Goal: Check status: Check status

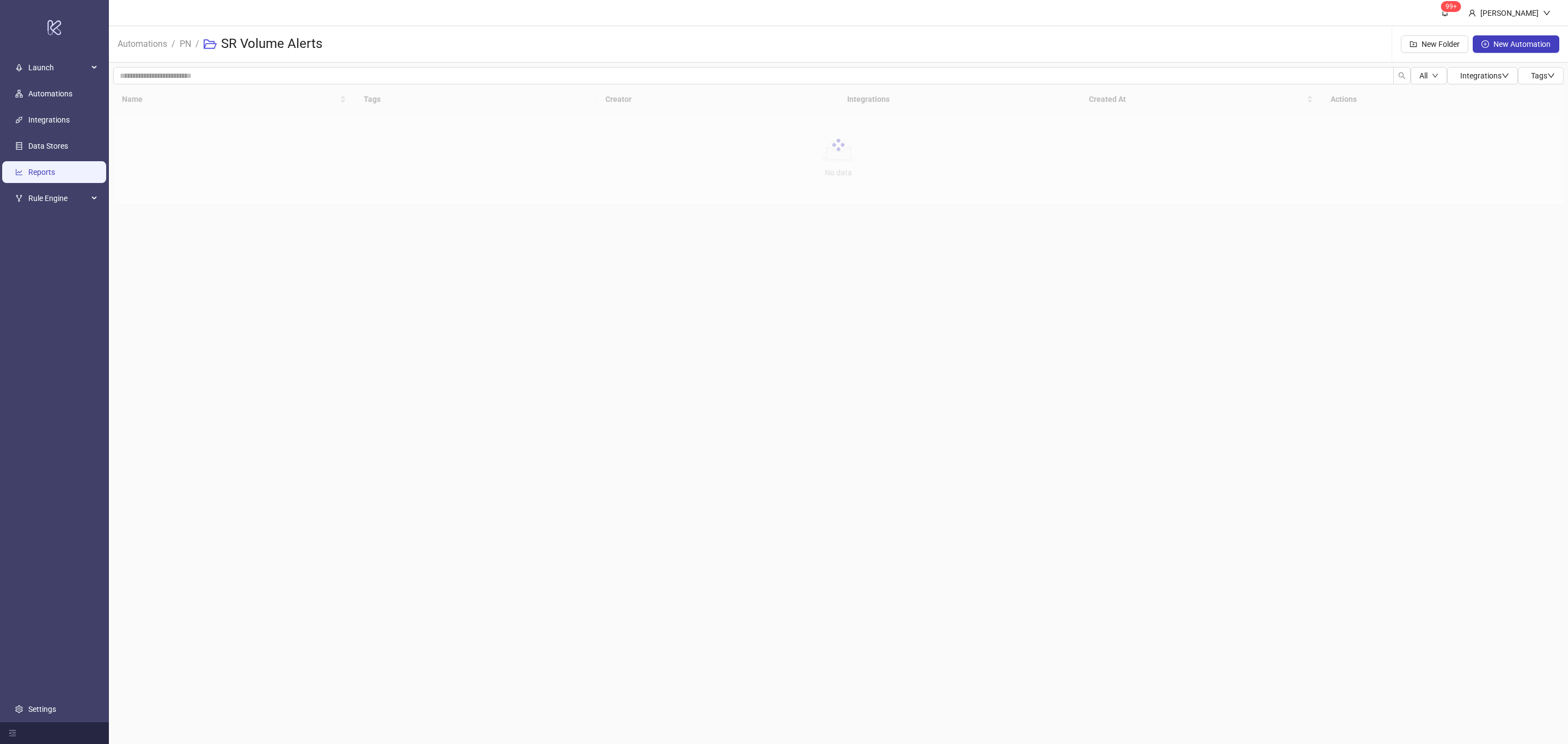
click at [54, 168] on link "Reports" at bounding box center [42, 172] width 27 height 8
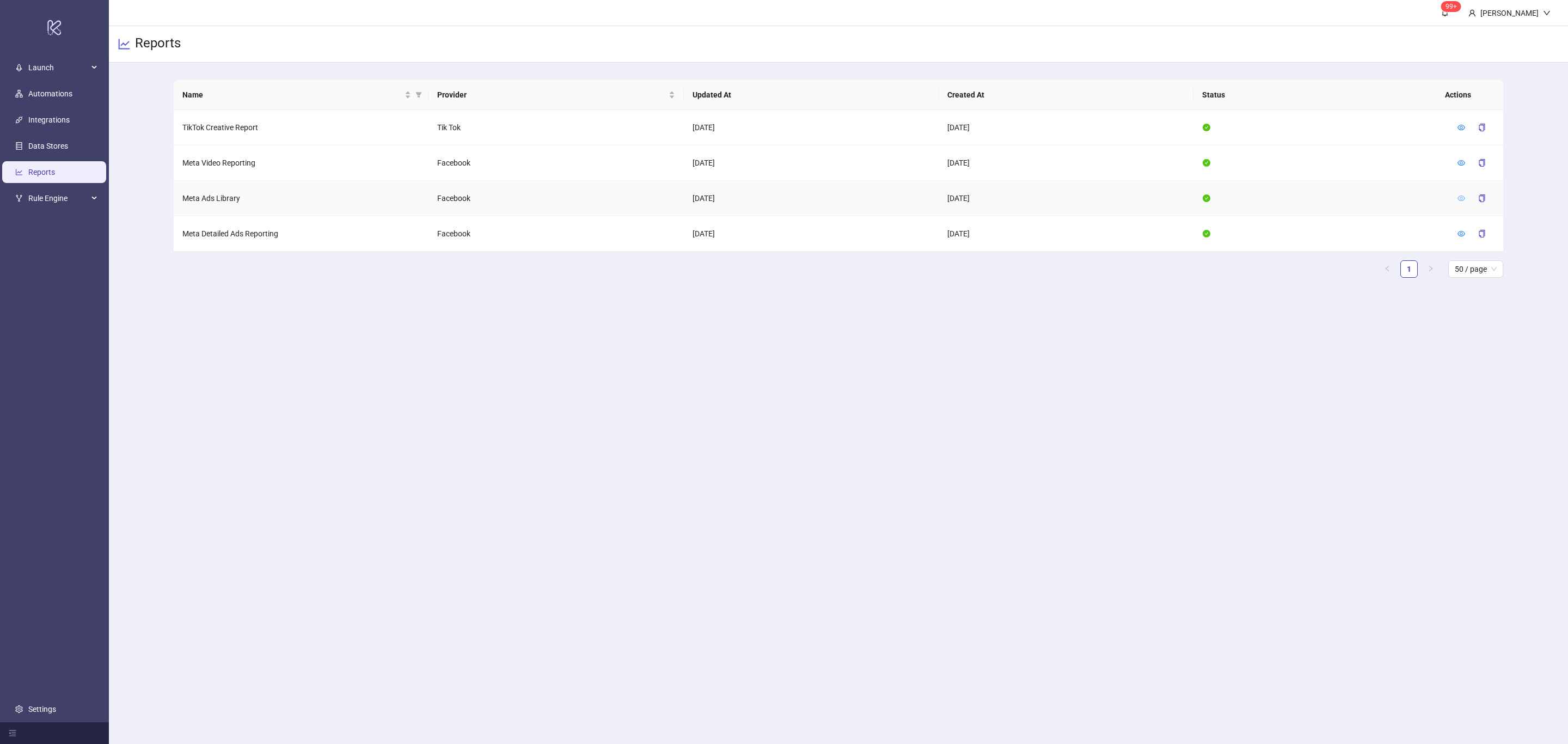
click at [1459, 196] on icon "eye" at bounding box center [1462, 198] width 8 height 5
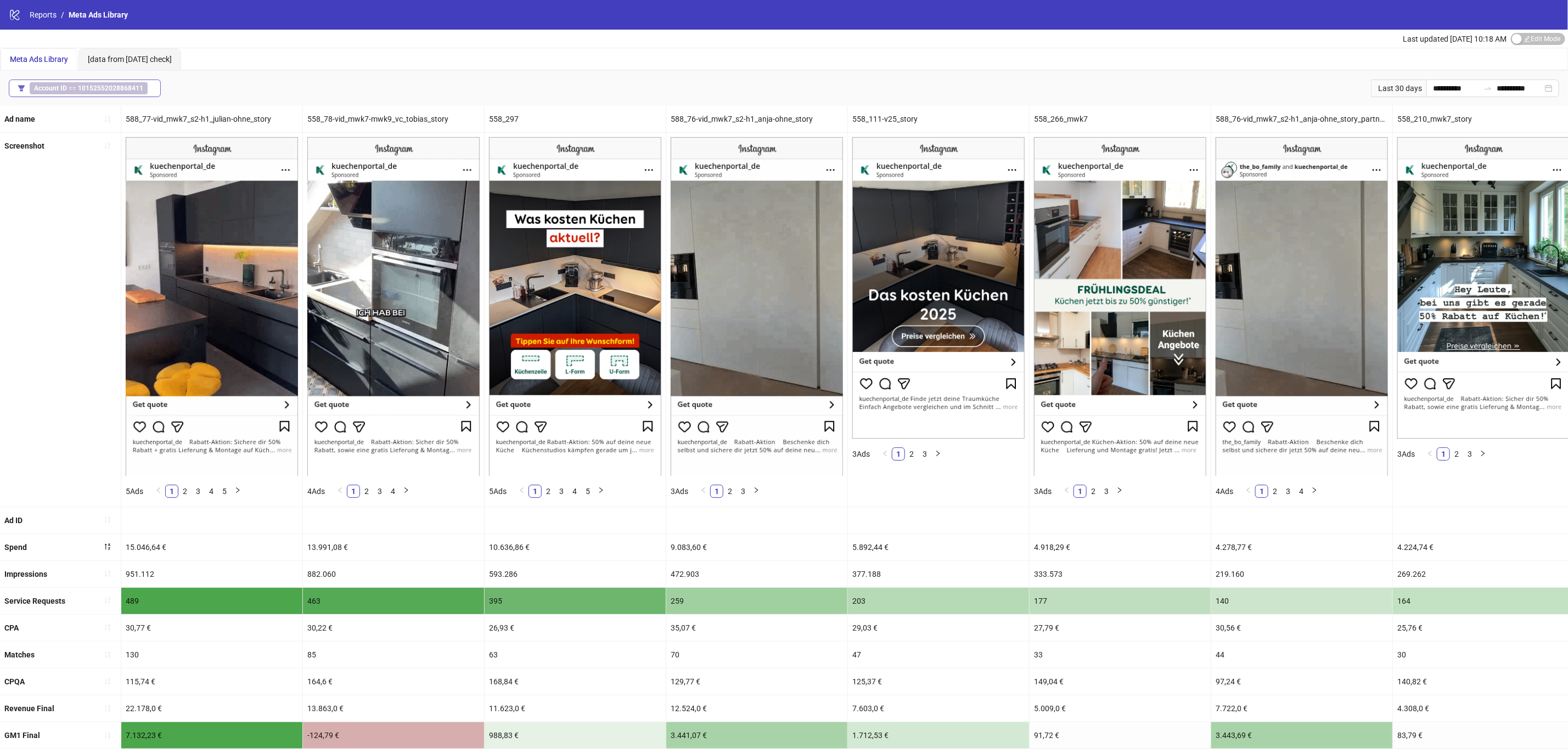
click at [119, 89] on b "10152552028868411" at bounding box center [110, 89] width 65 height 8
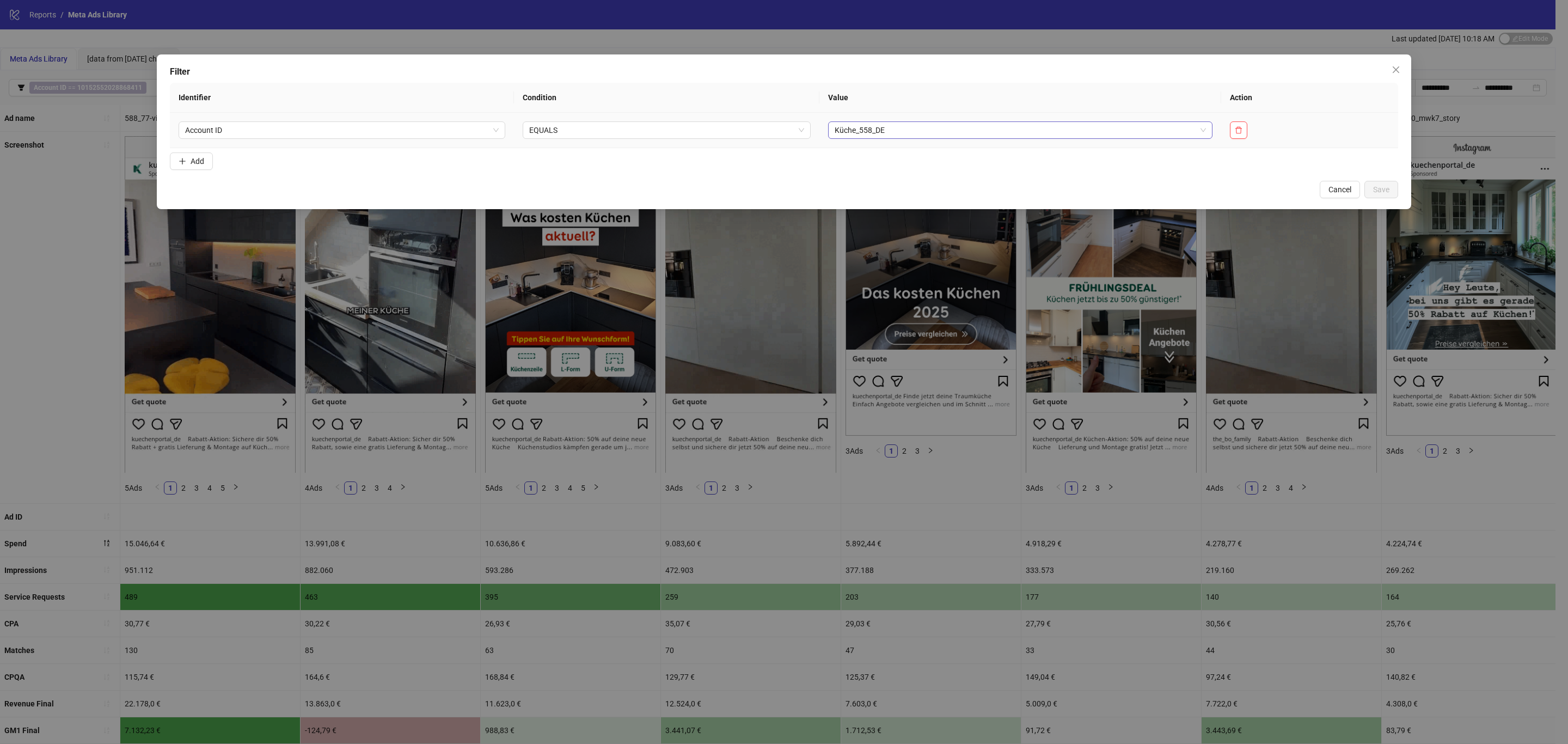
click at [1167, 125] on span "Küche_558_DE" at bounding box center [1020, 130] width 372 height 16
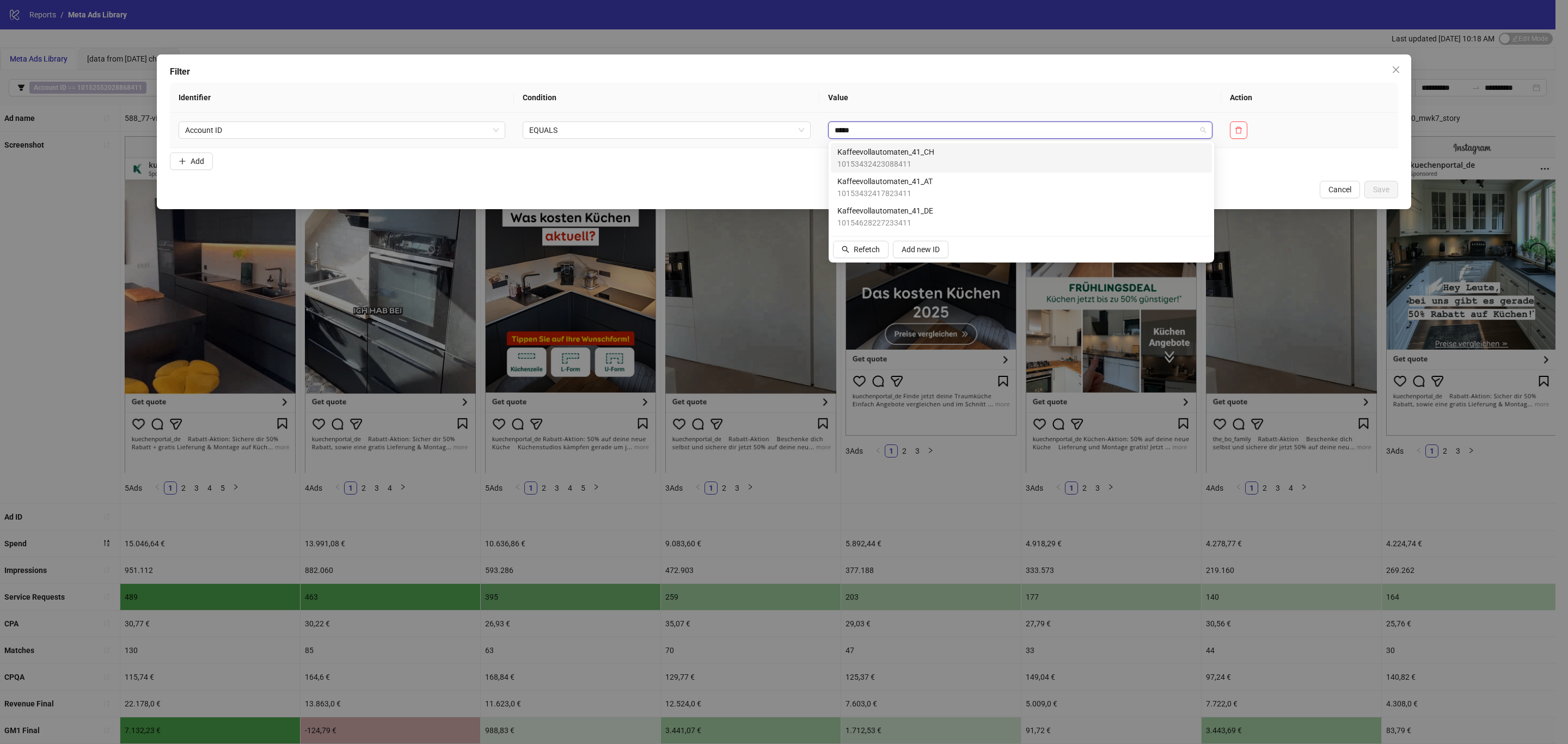
type input "******"
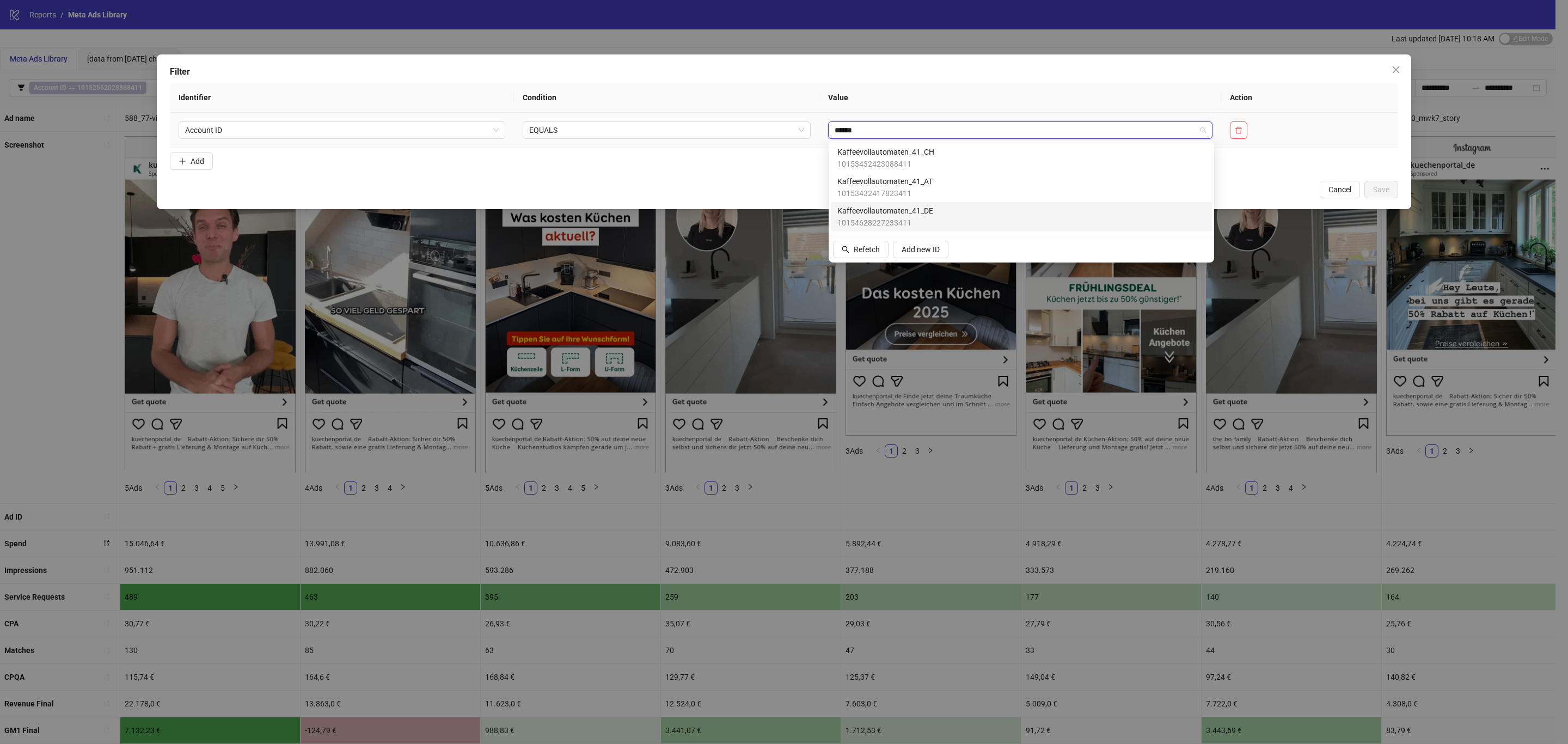
click at [964, 211] on div "Kaffeevollautomaten_41_DE 10154628227233411" at bounding box center [1021, 216] width 368 height 24
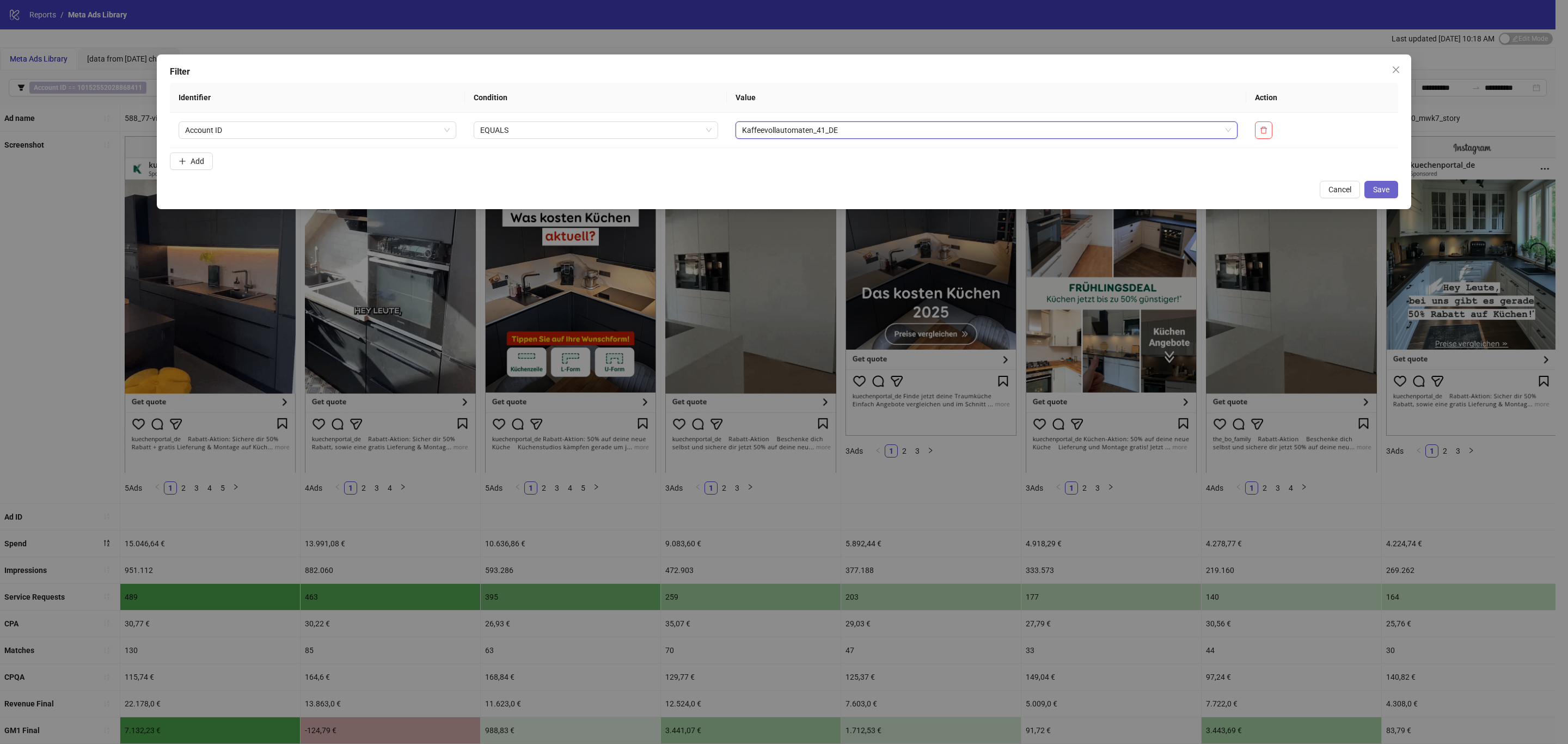
click at [1388, 190] on span "Save" at bounding box center [1381, 189] width 16 height 8
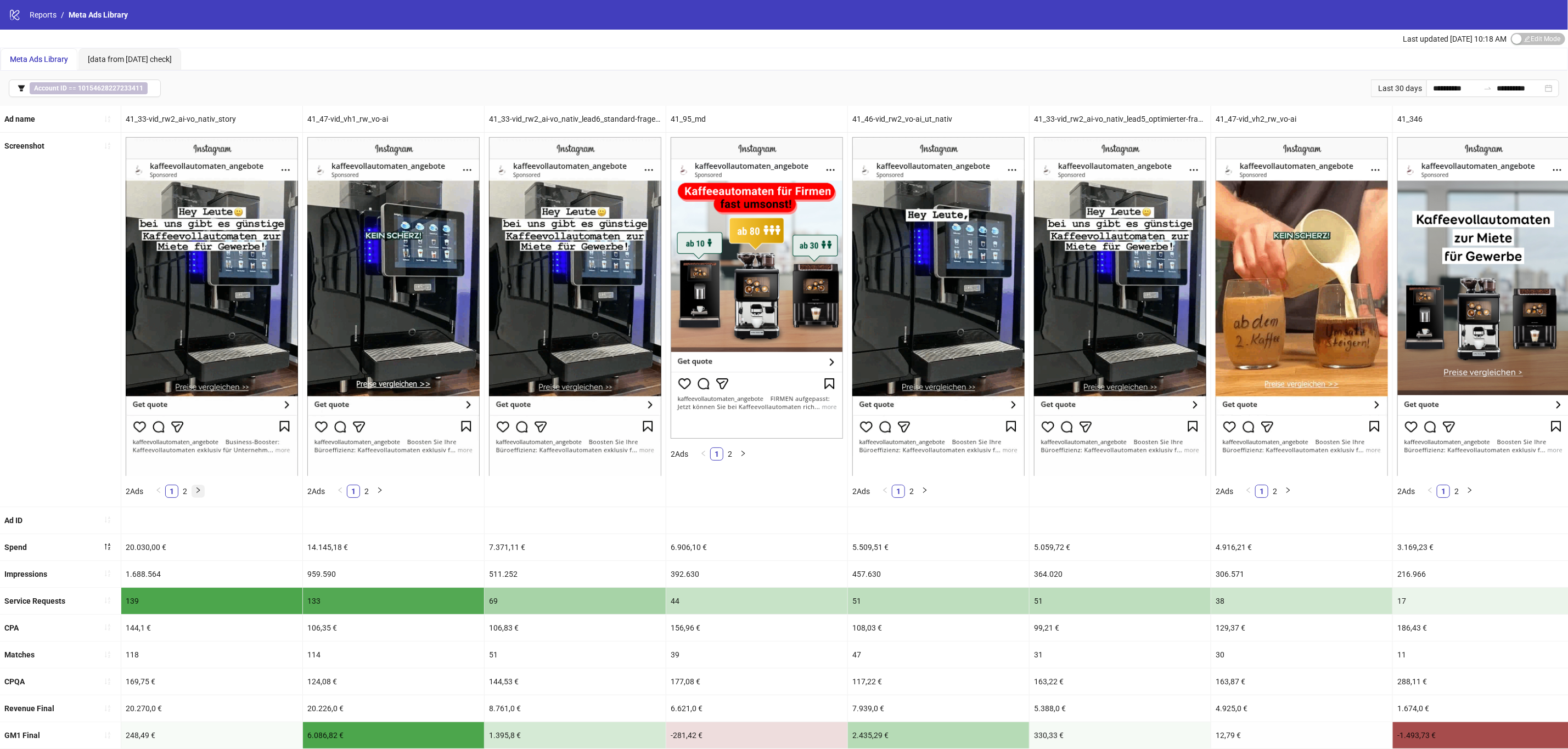
click at [198, 493] on icon "right" at bounding box center [198, 490] width 6 height 6
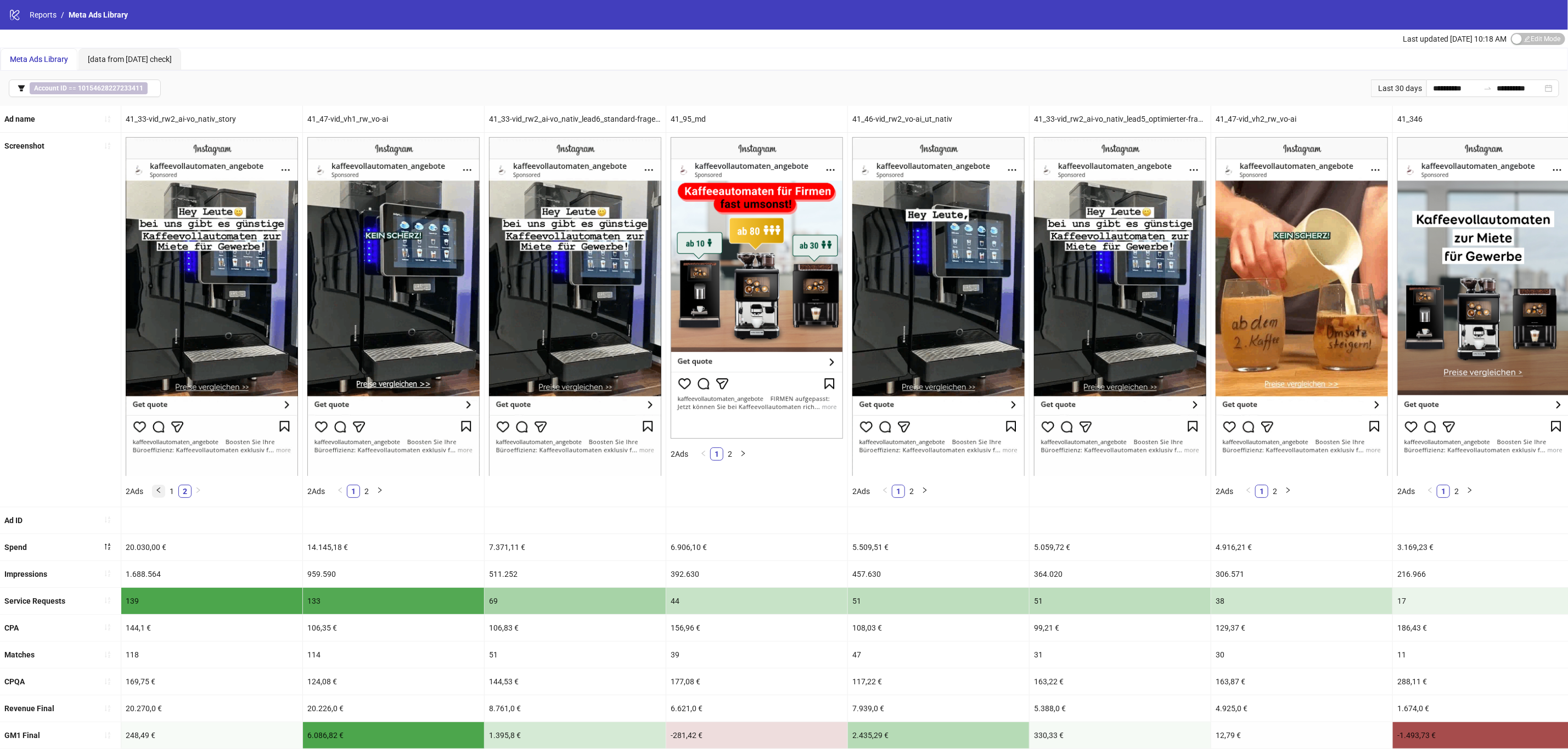
click at [159, 489] on icon "left" at bounding box center [159, 490] width 6 height 6
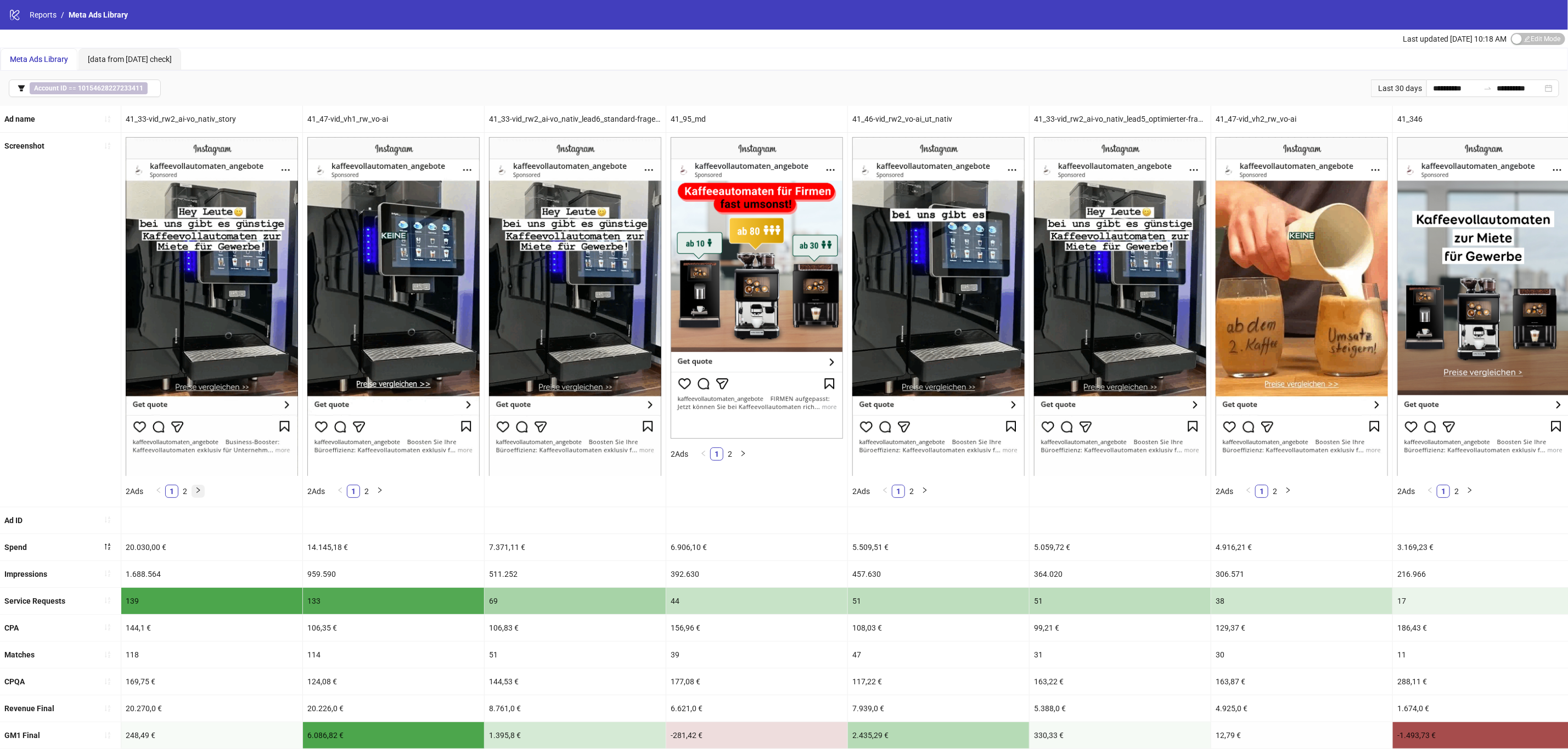
click at [198, 489] on icon "right" at bounding box center [198, 490] width 6 height 6
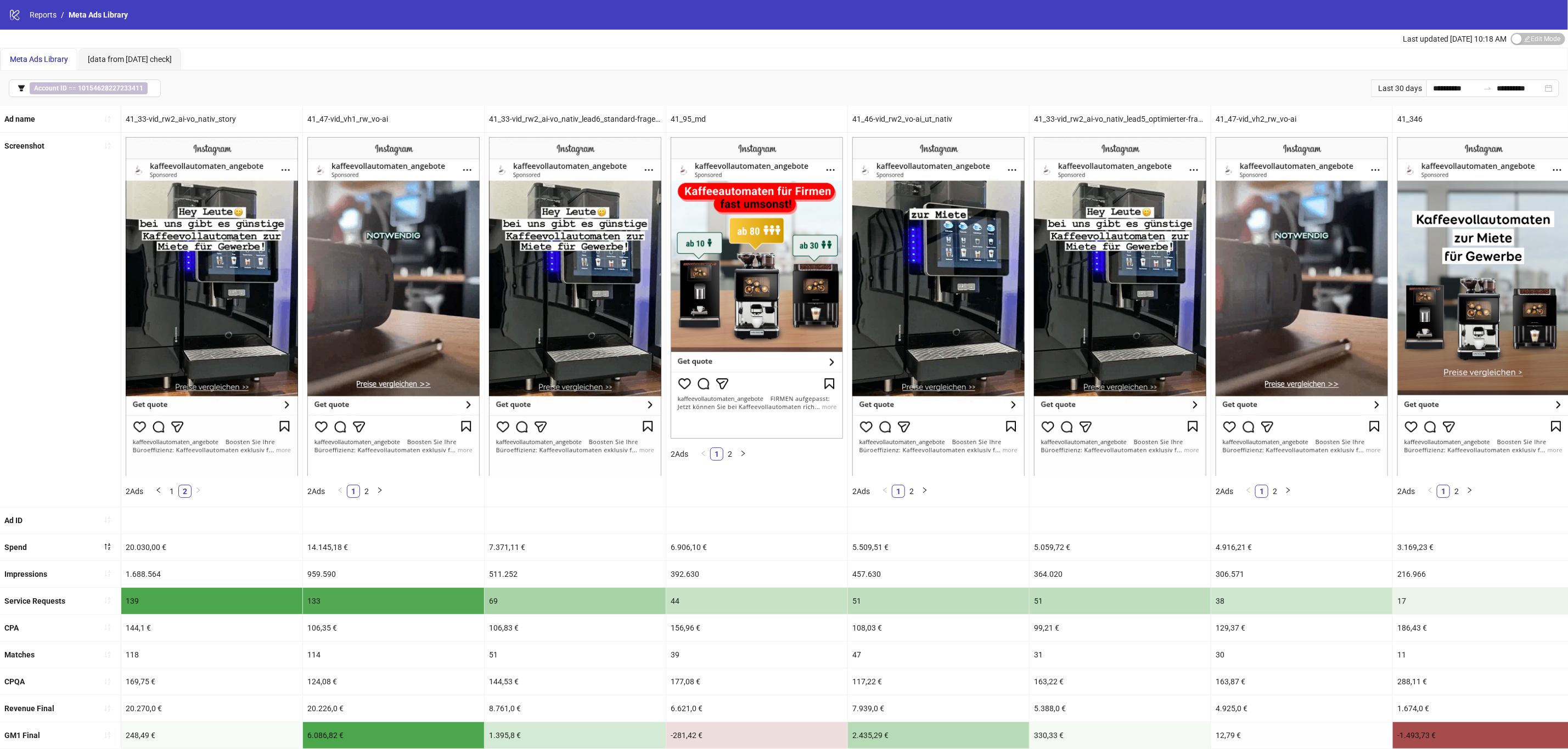
click at [97, 336] on div "Screenshot" at bounding box center [61, 319] width 121 height 374
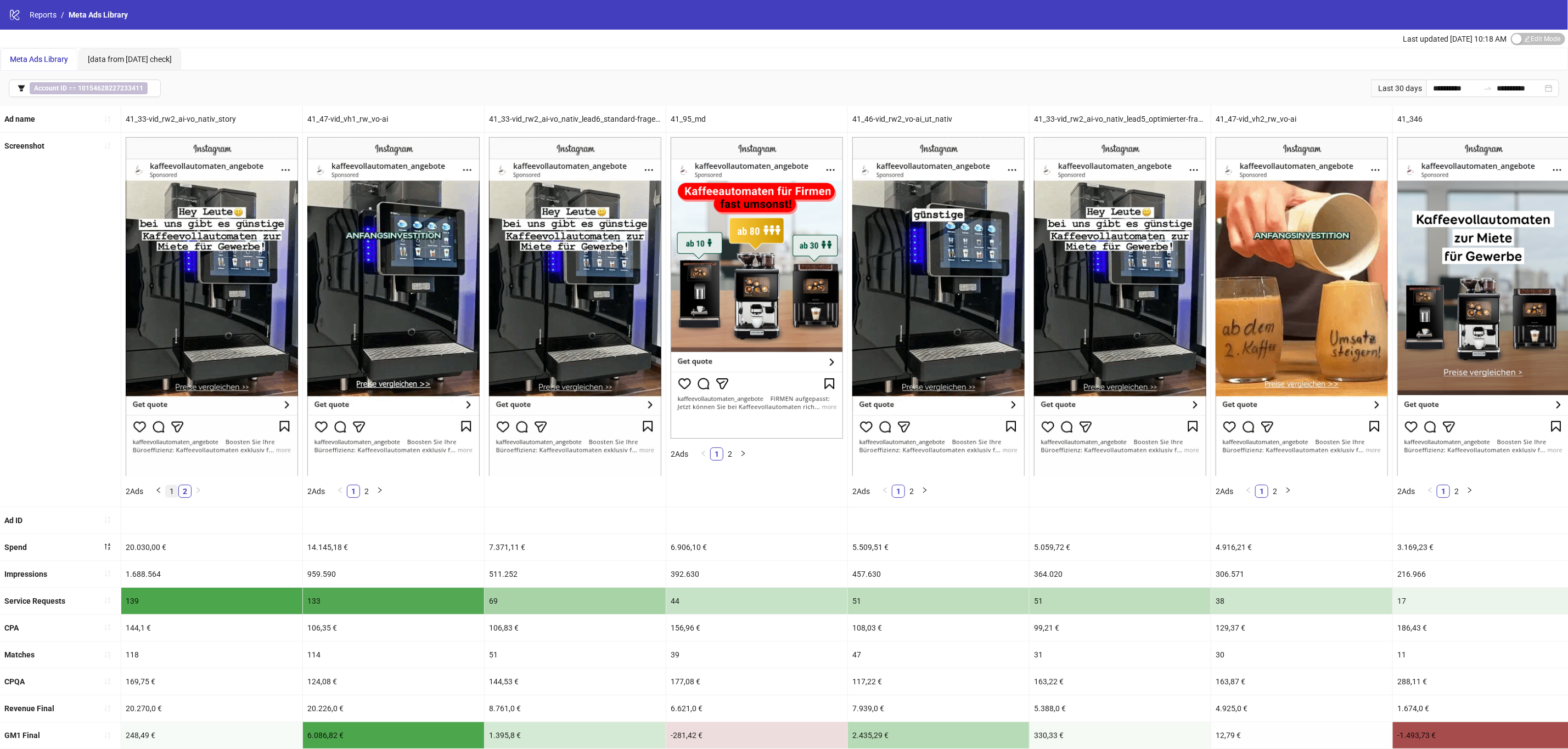
click at [173, 490] on link "1" at bounding box center [172, 492] width 12 height 12
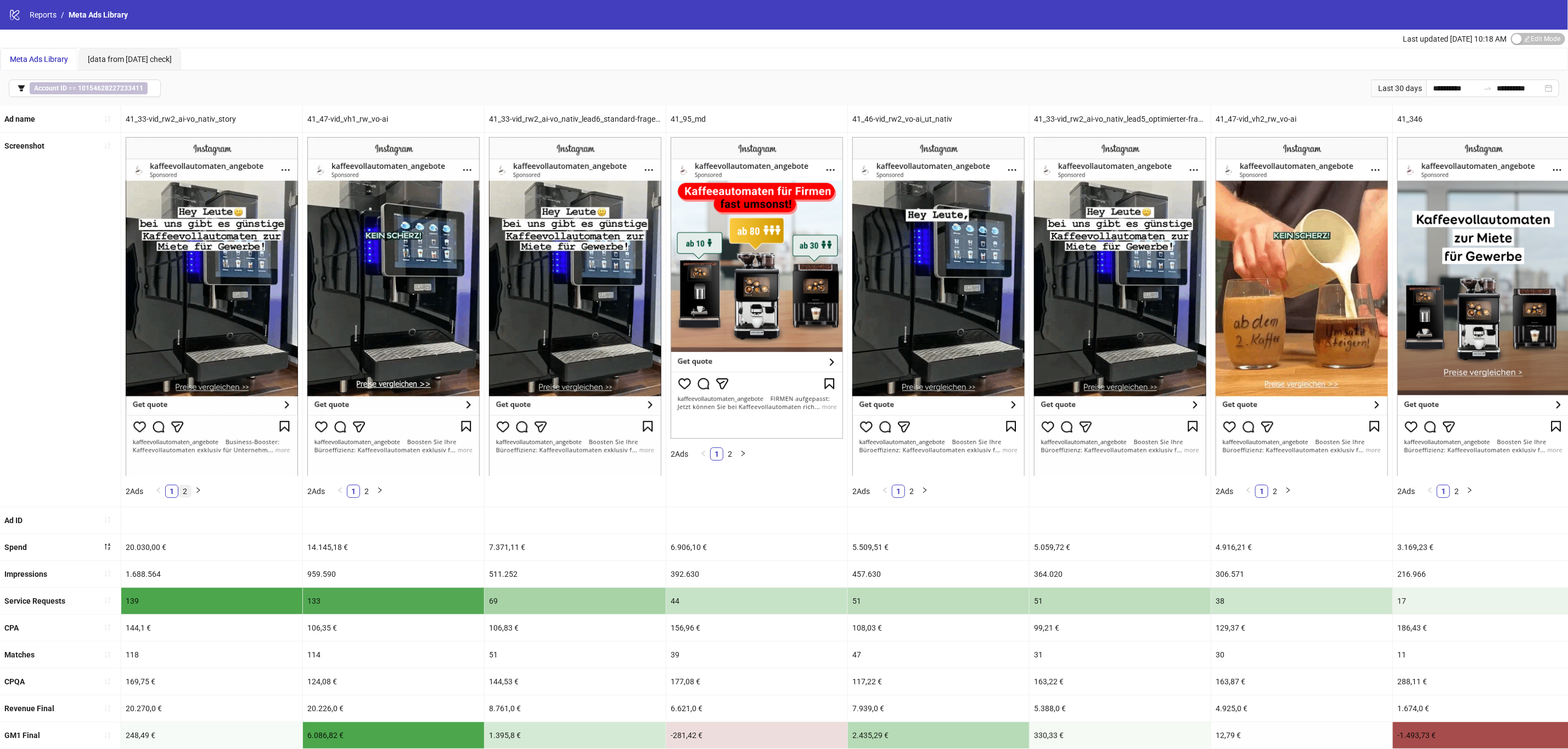
click at [190, 493] on link "2" at bounding box center [185, 492] width 12 height 12
